Goal: Information Seeking & Learning: Find specific fact

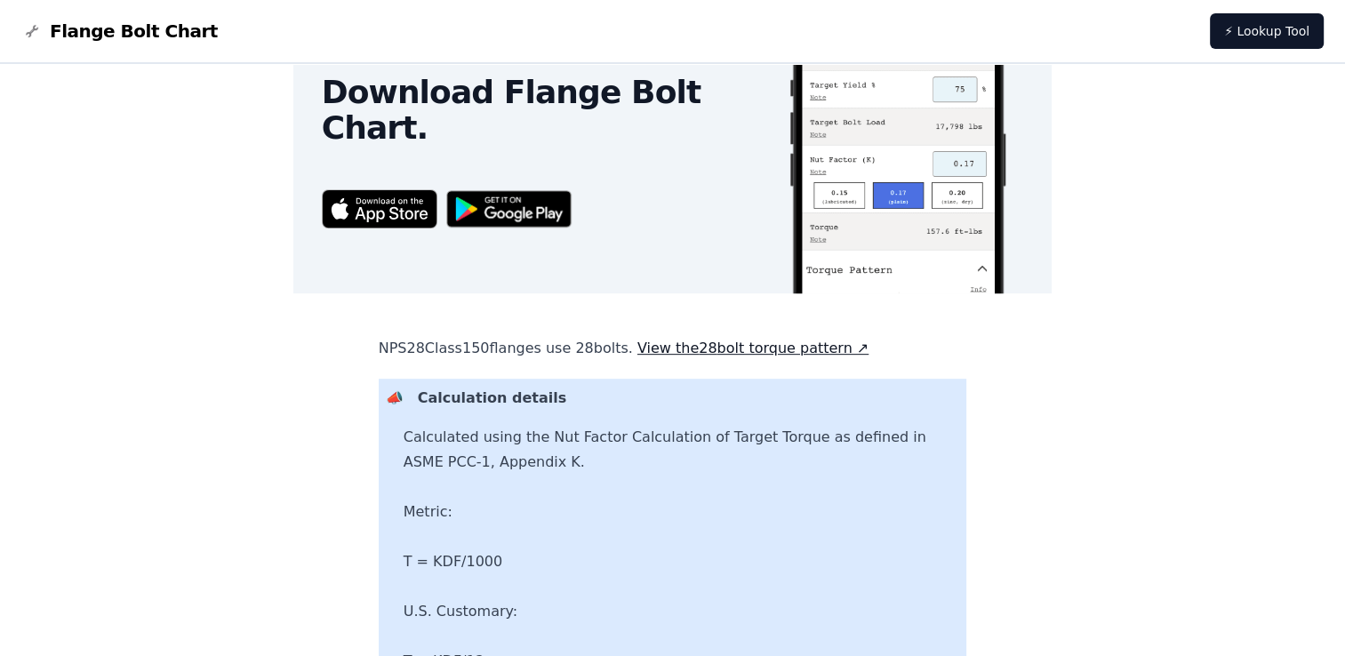
scroll to position [711, 0]
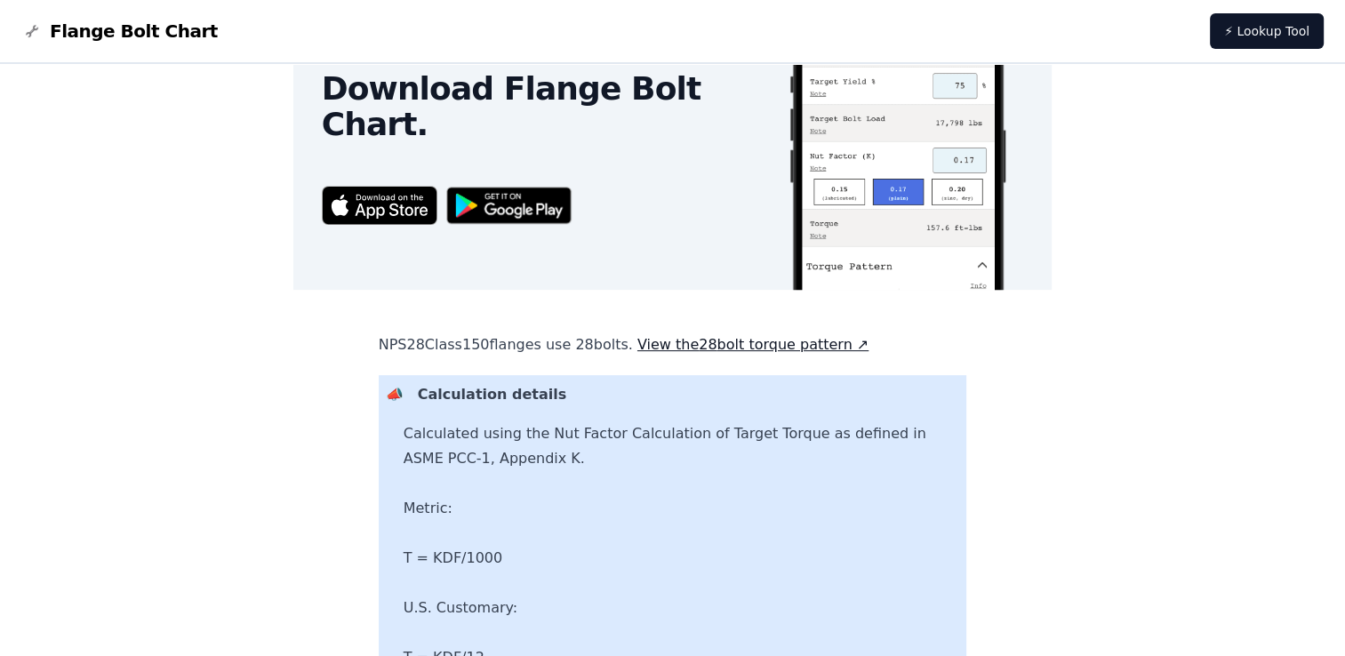
click at [423, 212] on img at bounding box center [380, 205] width 116 height 38
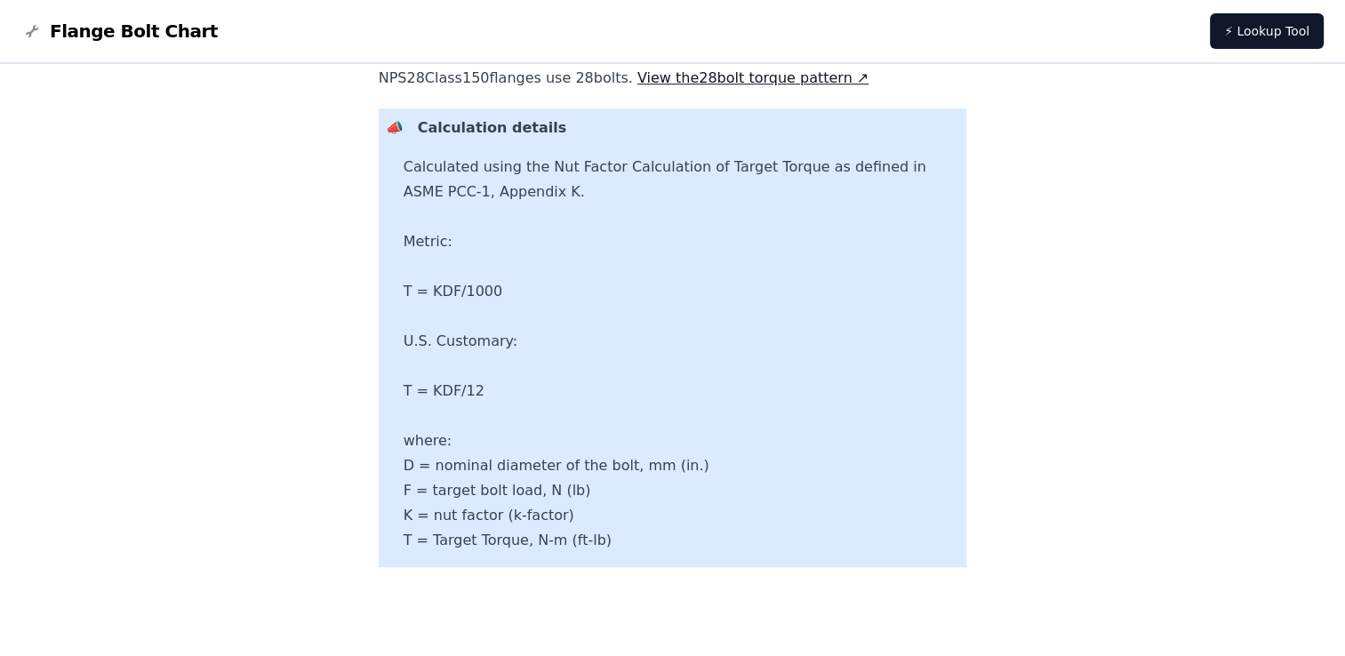
scroll to position [889, 0]
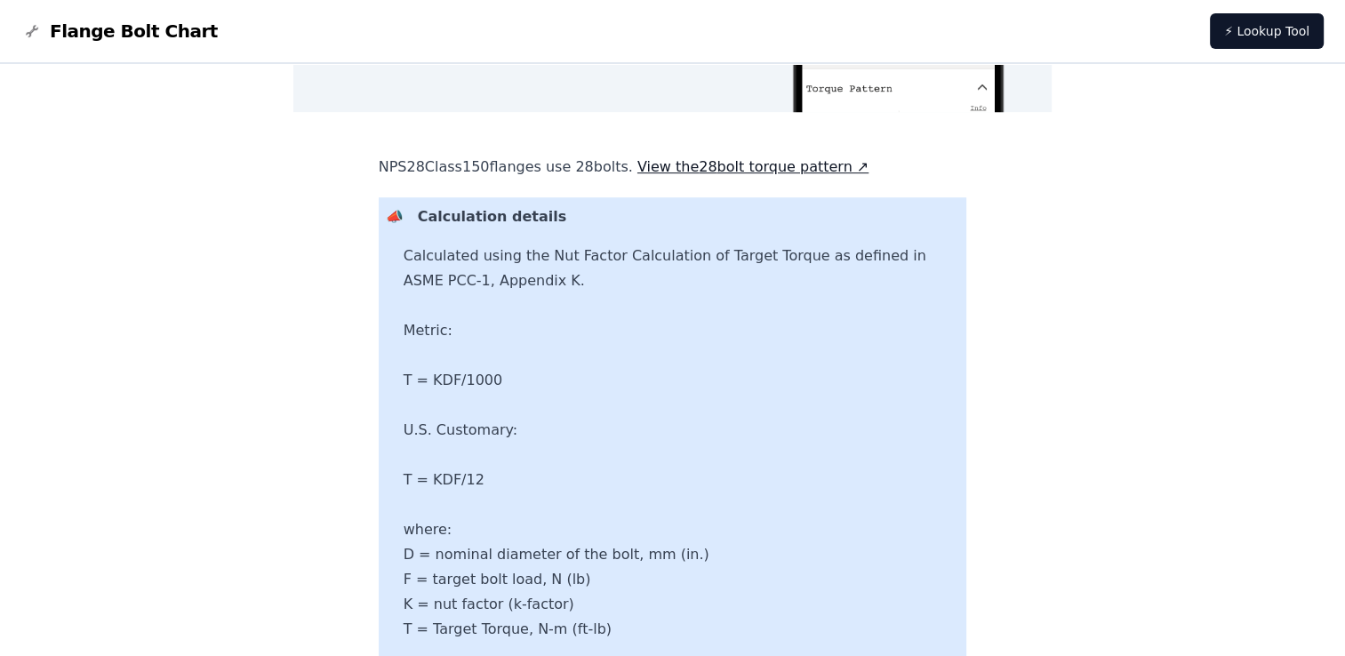
click at [729, 169] on link "View the 28 bolt torque pattern ↗" at bounding box center [752, 166] width 231 height 17
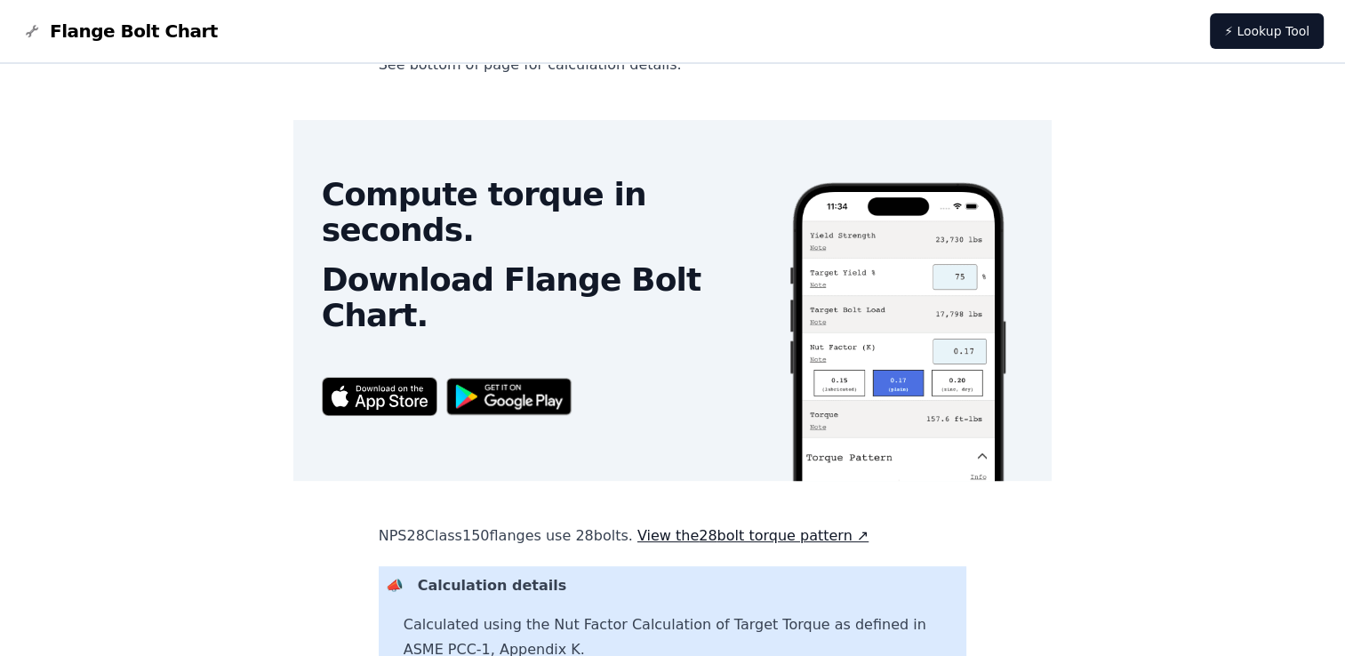
scroll to position [551, 0]
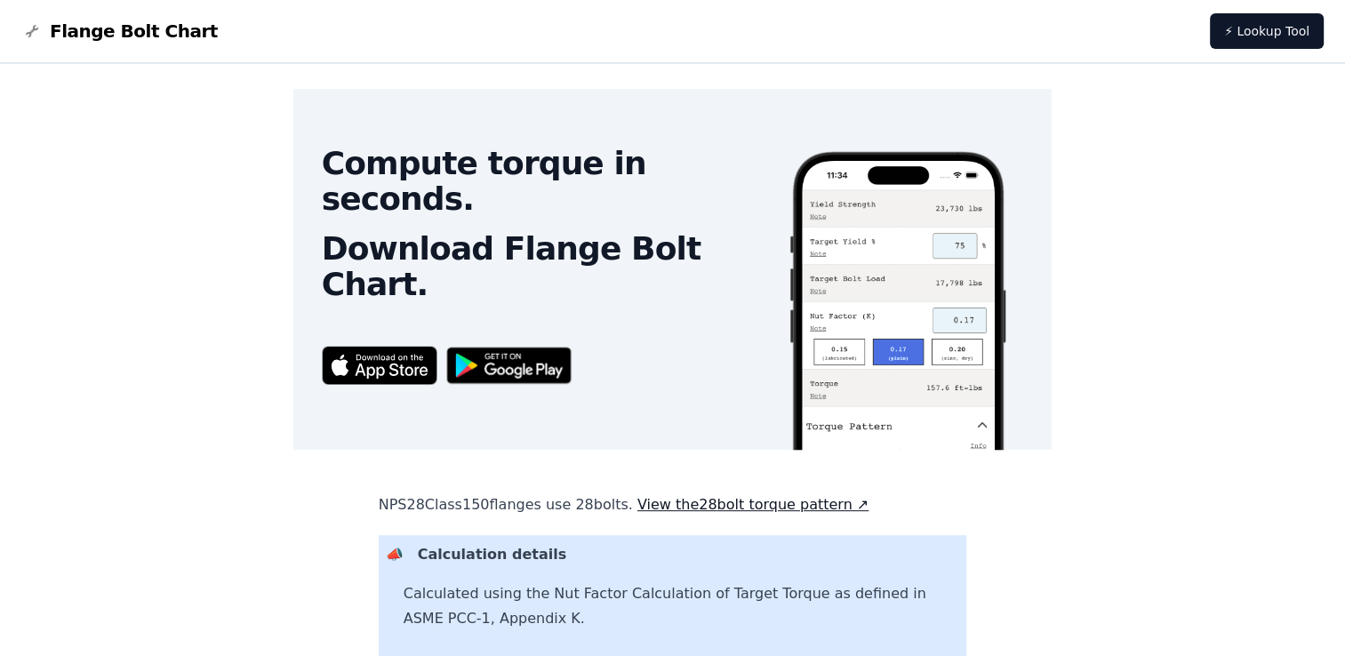
click at [562, 372] on img at bounding box center [509, 366] width 144 height 56
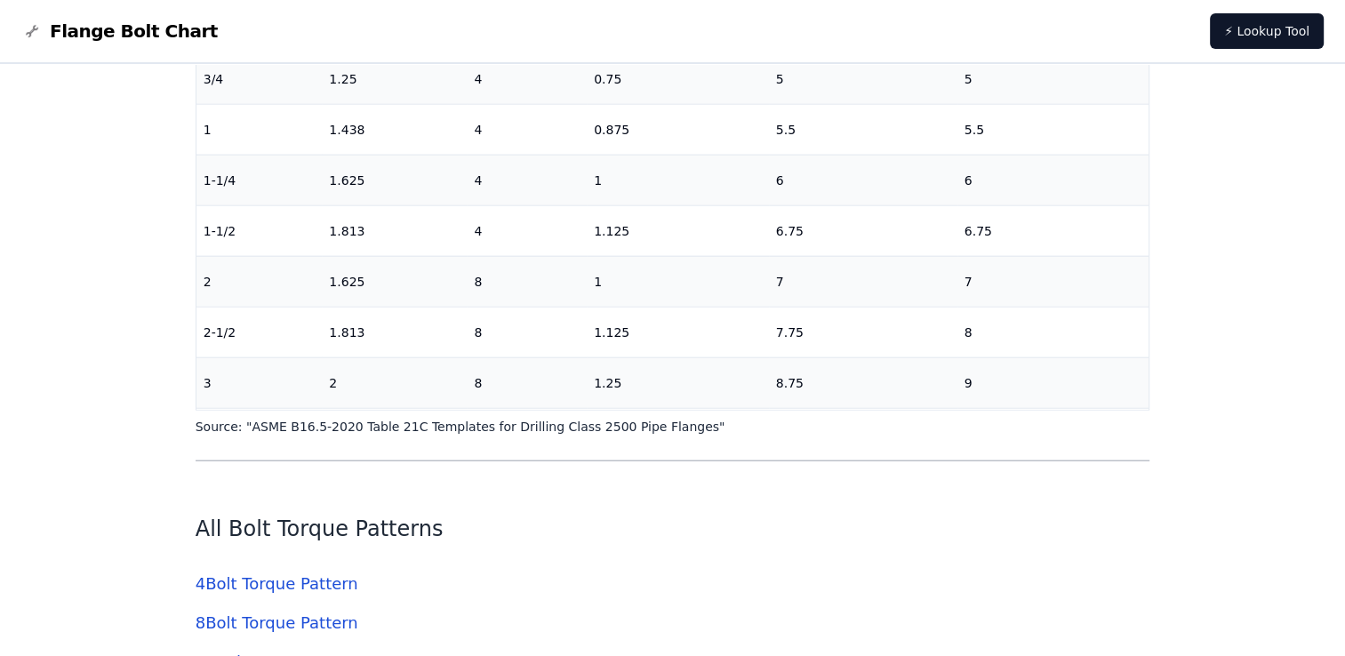
scroll to position [3760, 0]
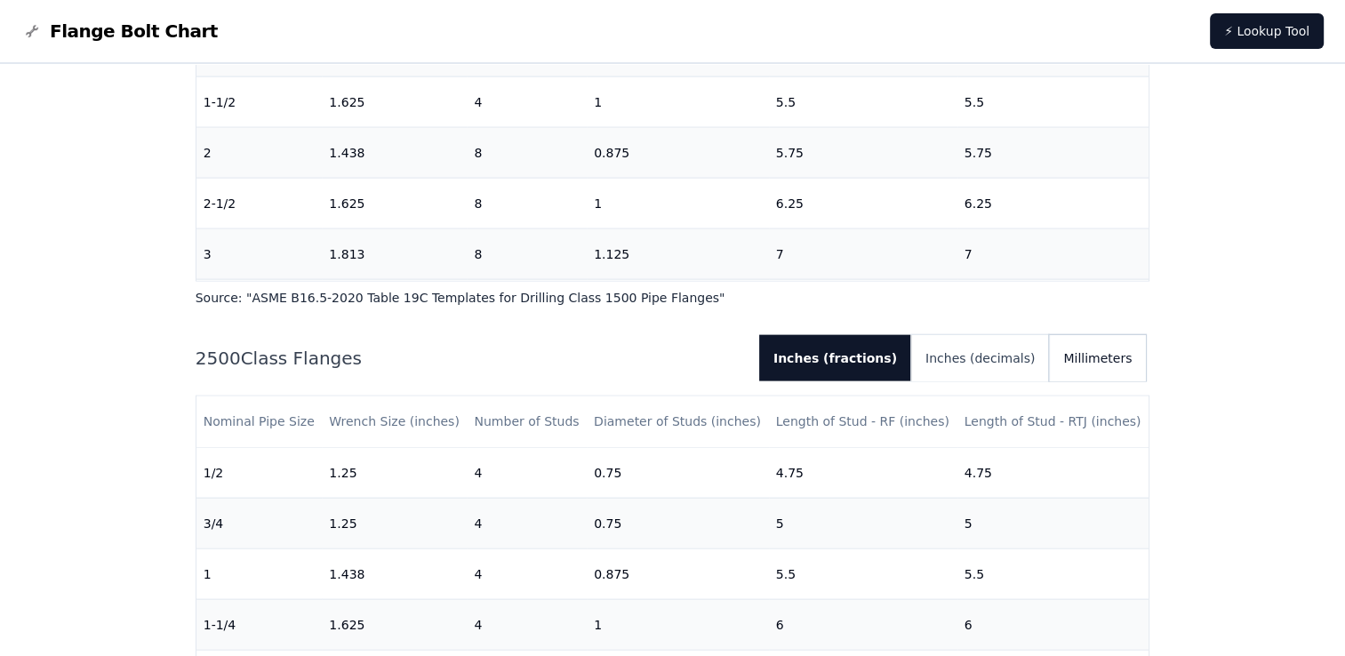
click at [1093, 361] on button "Millimeters" at bounding box center [1097, 358] width 97 height 46
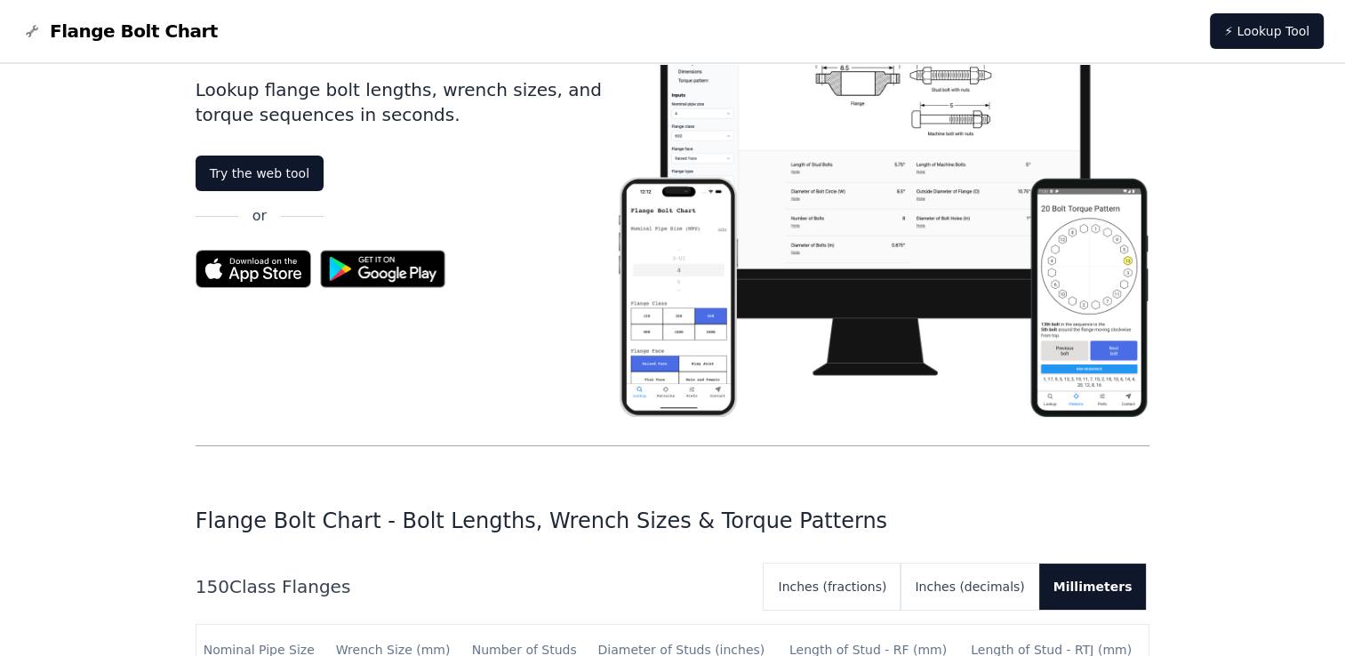
scroll to position [0, 0]
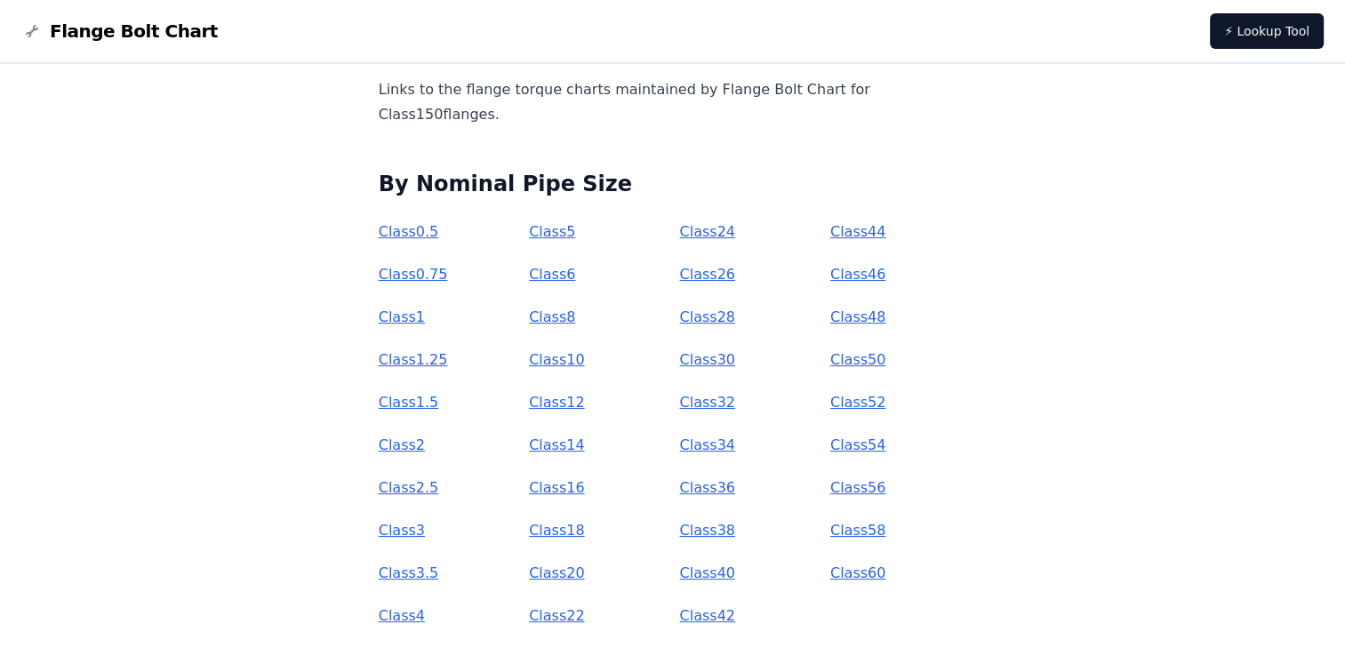
scroll to position [178, 0]
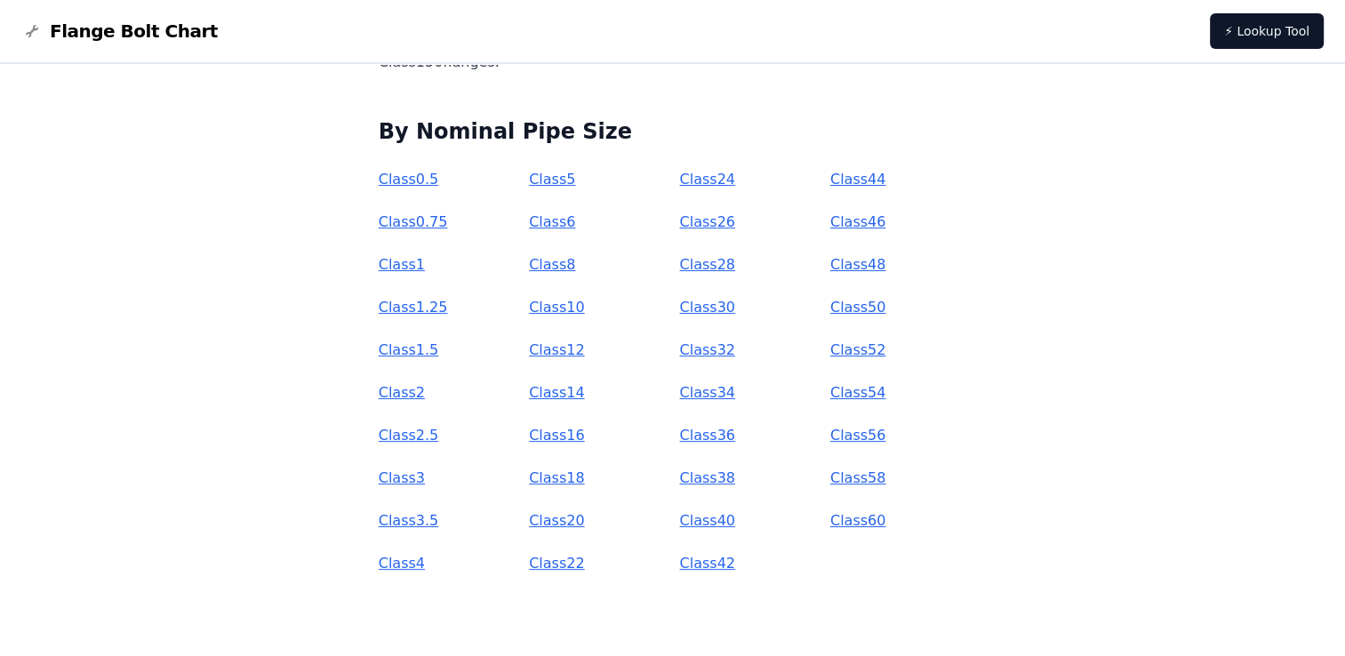
click at [708, 261] on link "Class 28" at bounding box center [706, 264] width 55 height 17
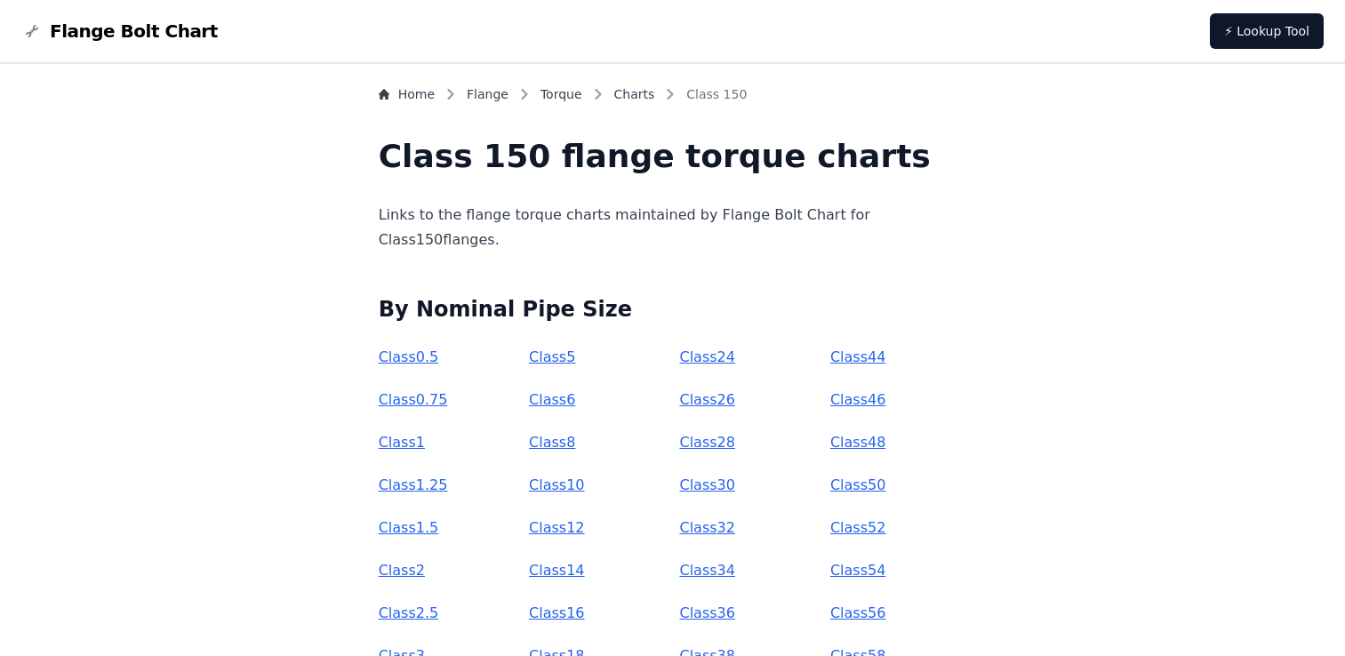
scroll to position [178, 0]
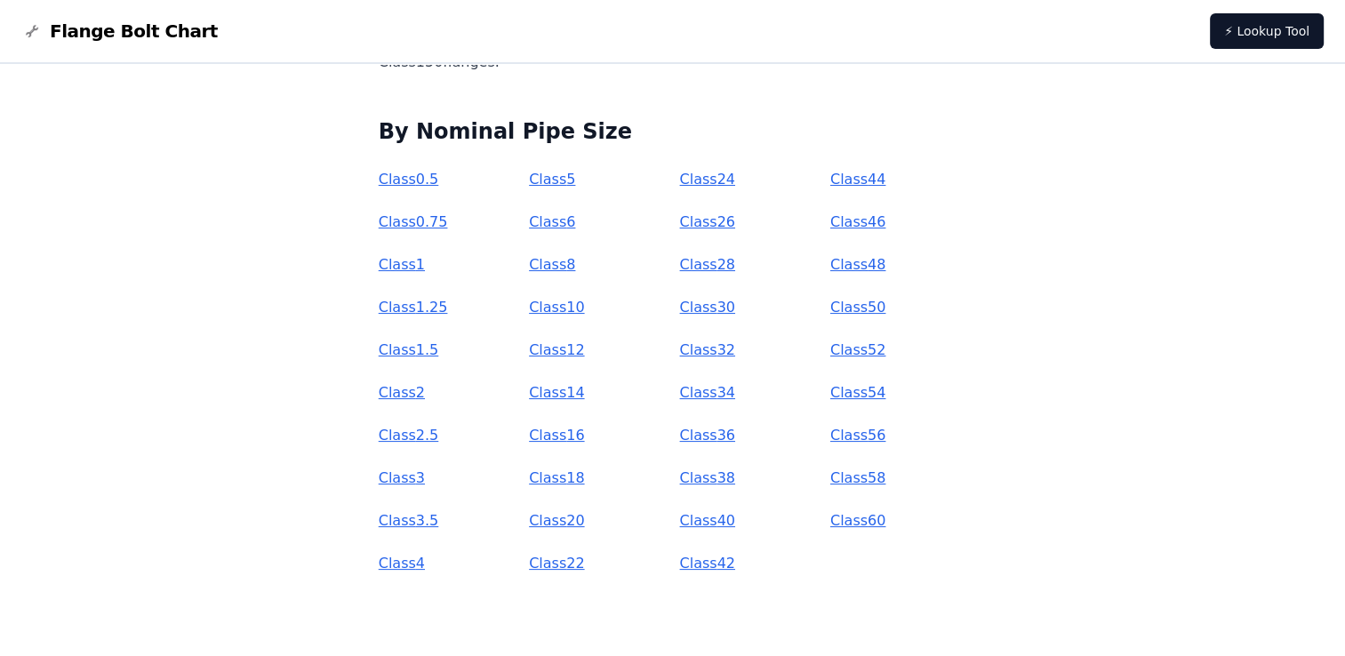
click at [701, 177] on link "Class 24" at bounding box center [706, 179] width 55 height 17
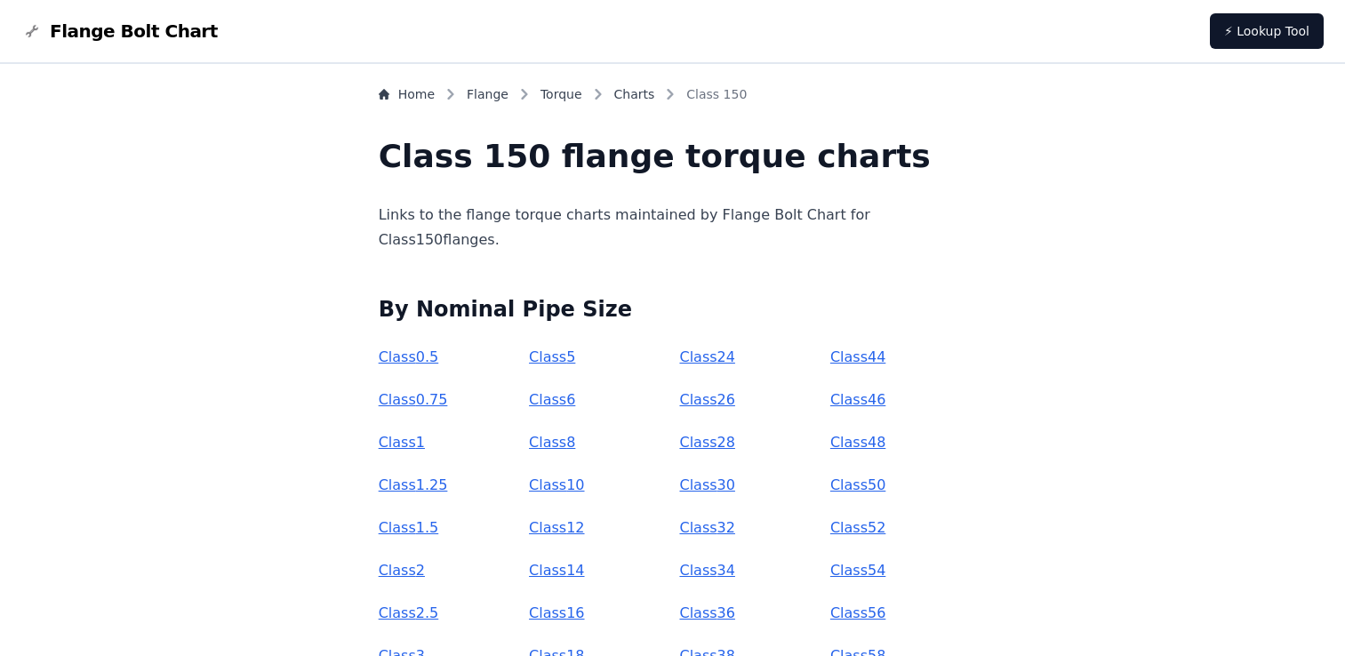
scroll to position [178, 0]
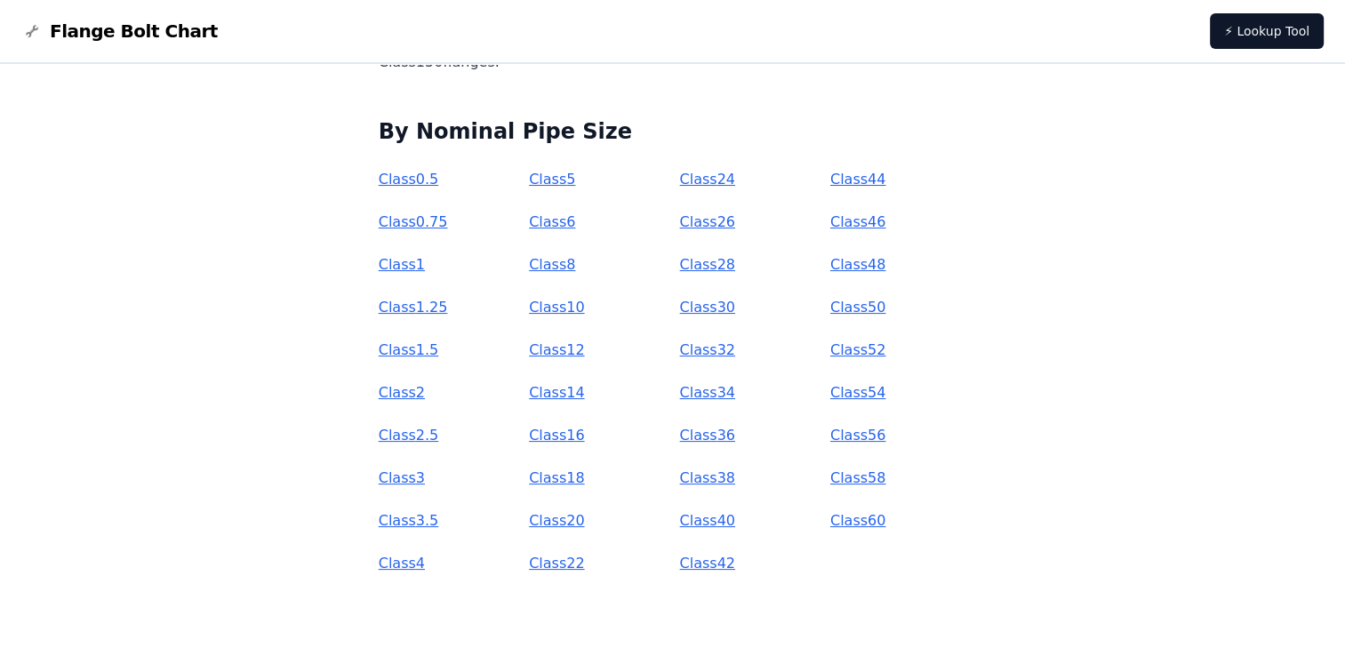
click at [575, 522] on link "Class 20" at bounding box center [556, 520] width 55 height 17
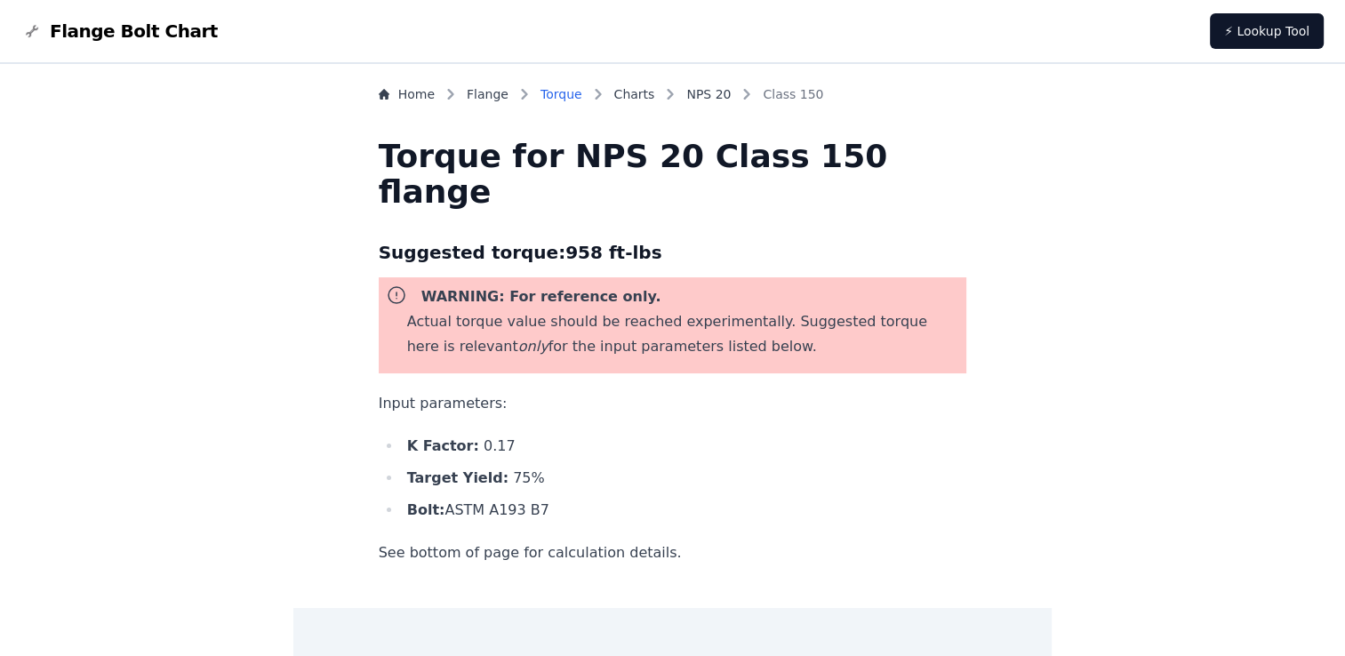
click at [582, 89] on link "Torque" at bounding box center [562, 94] width 42 height 18
